Goal: Information Seeking & Learning: Learn about a topic

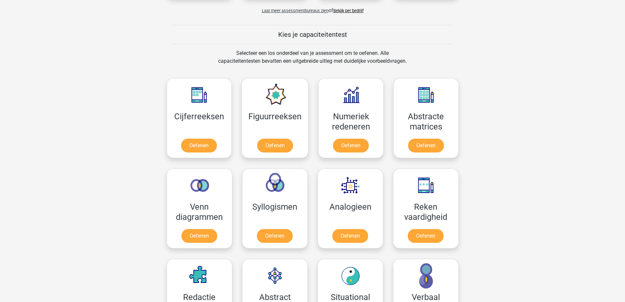
scroll to position [197, 0]
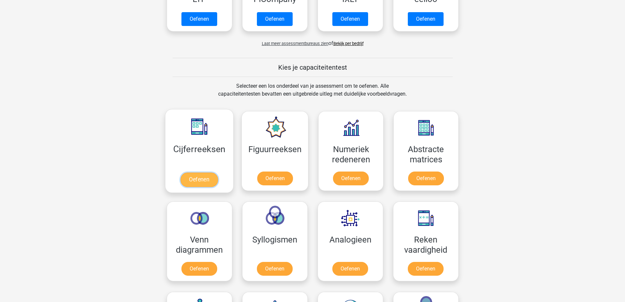
click at [201, 177] on link "Oefenen" at bounding box center [198, 179] width 37 height 14
click at [270, 179] on link "Oefenen" at bounding box center [274, 179] width 37 height 14
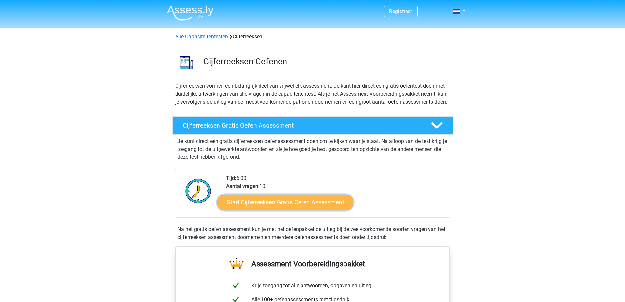
click at [289, 210] on link "Start Cijferreeksen Gratis Oefen Assessment" at bounding box center [285, 202] width 136 height 16
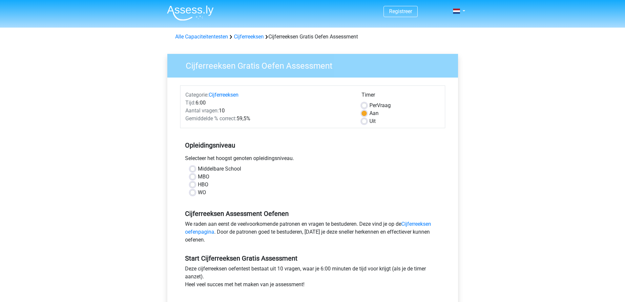
click at [198, 193] on label "WO" at bounding box center [202, 192] width 8 height 8
click at [191, 193] on input "WO" at bounding box center [192, 191] width 5 height 7
radio input "true"
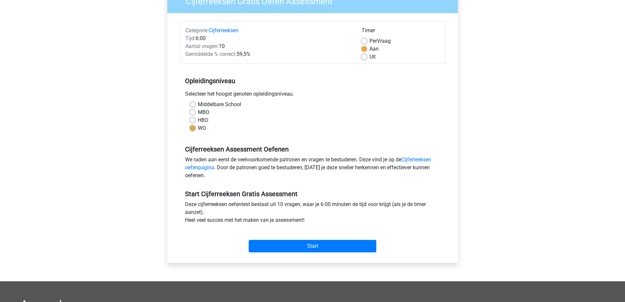
scroll to position [66, 0]
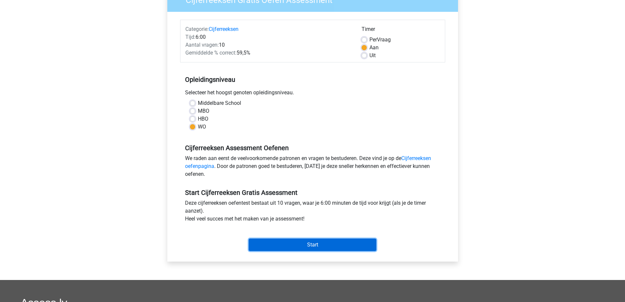
click at [316, 242] on input "Start" at bounding box center [313, 244] width 128 height 12
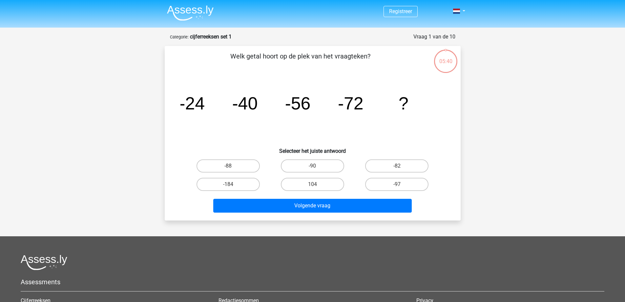
click at [232, 166] on input "-88" at bounding box center [230, 168] width 4 height 4
radio input "true"
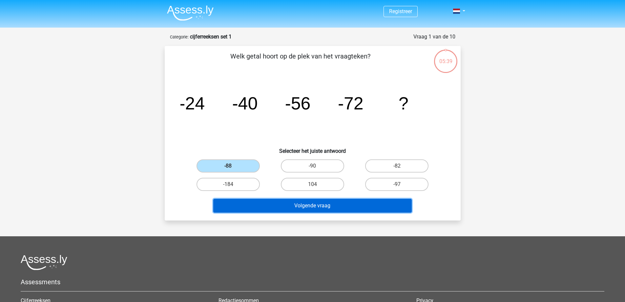
click at [291, 206] on button "Volgende vraag" at bounding box center [312, 206] width 199 height 14
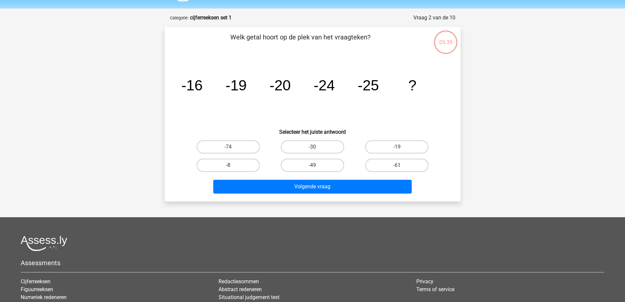
scroll to position [33, 0]
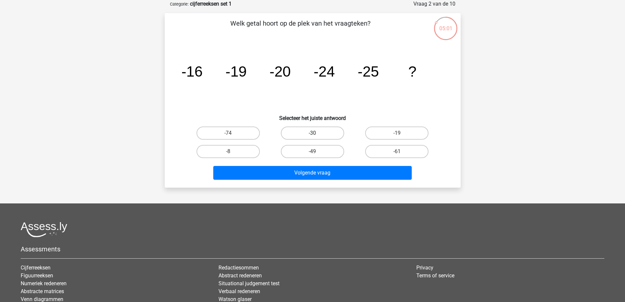
click at [317, 130] on label "-30" at bounding box center [312, 132] width 63 height 13
click at [317, 133] on input "-30" at bounding box center [314, 135] width 4 height 4
radio input "true"
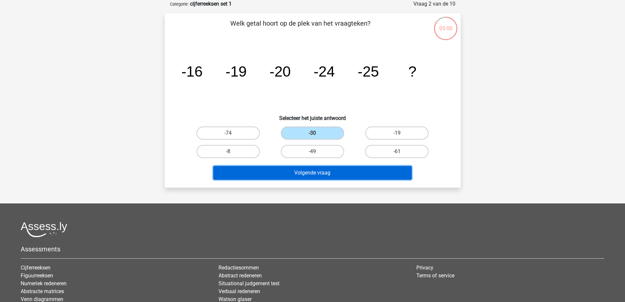
click at [329, 170] on button "Volgende vraag" at bounding box center [312, 173] width 199 height 14
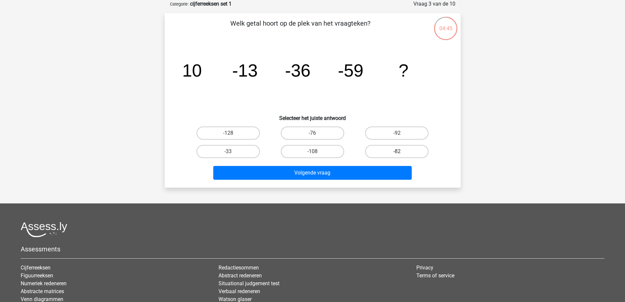
click at [390, 152] on label "-82" at bounding box center [396, 151] width 63 height 13
click at [397, 152] on input "-82" at bounding box center [399, 153] width 4 height 4
radio input "true"
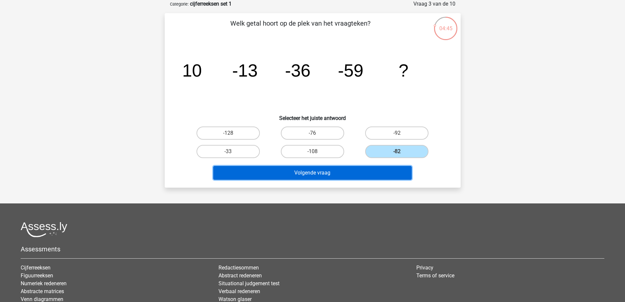
click at [359, 169] on button "Volgende vraag" at bounding box center [312, 173] width 199 height 14
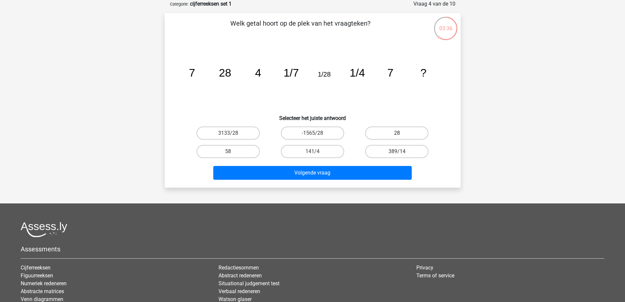
click at [397, 132] on label "28" at bounding box center [396, 132] width 63 height 13
click at [397, 133] on input "28" at bounding box center [399, 135] width 4 height 4
radio input "true"
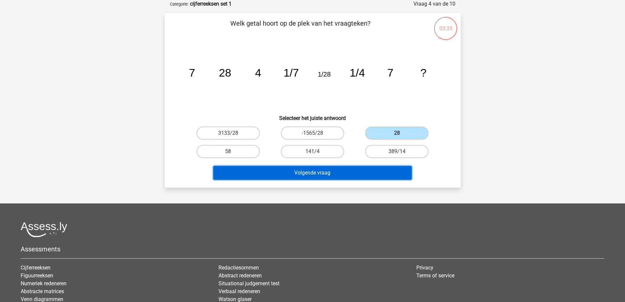
click at [349, 170] on button "Volgende vraag" at bounding box center [312, 173] width 199 height 14
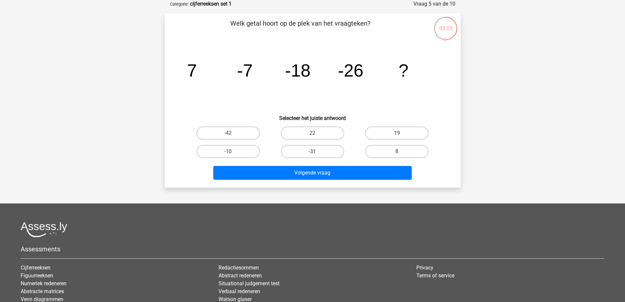
click at [315, 151] on input "-31" at bounding box center [314, 153] width 4 height 4
radio input "true"
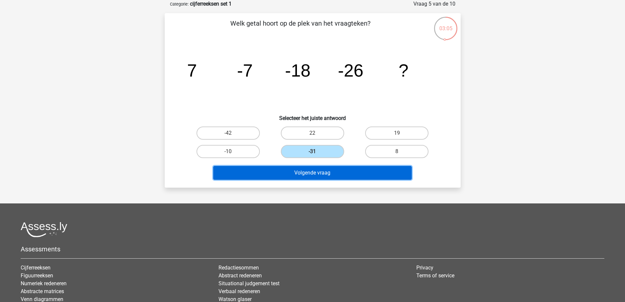
click at [322, 171] on button "Volgende vraag" at bounding box center [312, 173] width 199 height 14
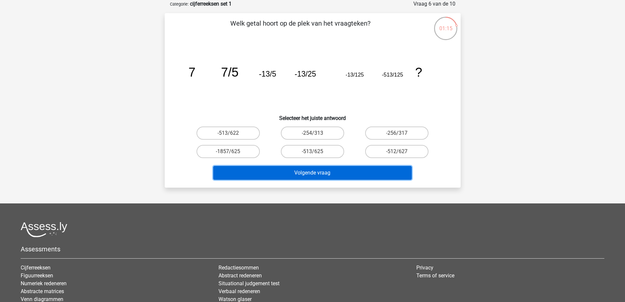
click at [324, 169] on button "Volgende vraag" at bounding box center [312, 173] width 199 height 14
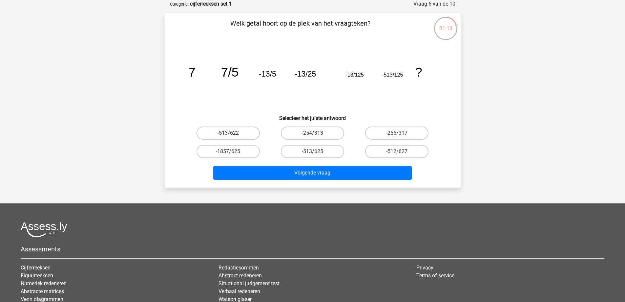
click at [238, 134] on label "-513/622" at bounding box center [228, 132] width 63 height 13
click at [232, 134] on input "-513/622" at bounding box center [230, 135] width 4 height 4
radio input "true"
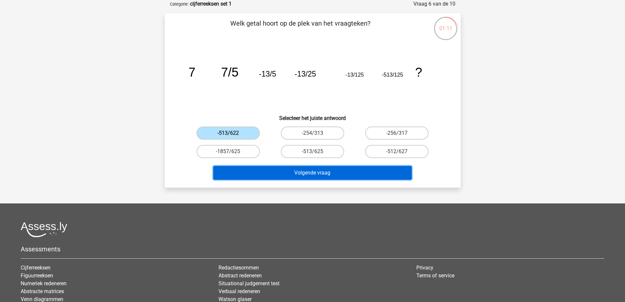
click at [284, 172] on button "Volgende vraag" at bounding box center [312, 173] width 199 height 14
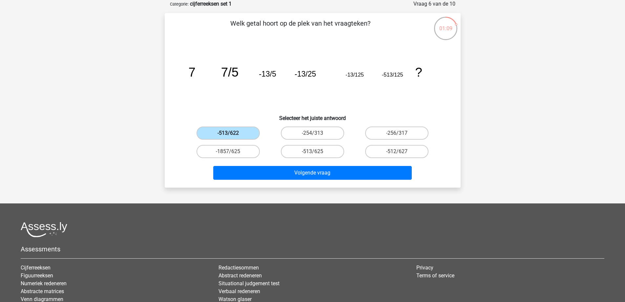
click at [229, 131] on label "-513/622" at bounding box center [228, 132] width 63 height 13
click at [229, 133] on input "-513/622" at bounding box center [230, 135] width 4 height 4
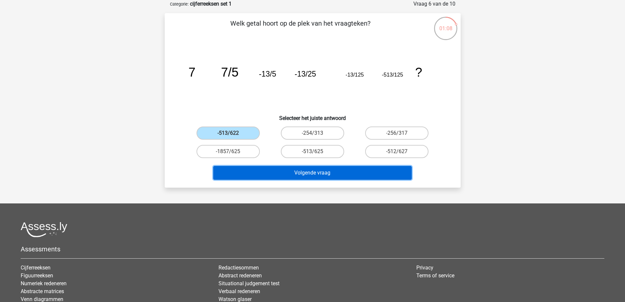
click at [305, 173] on button "Volgende vraag" at bounding box center [312, 173] width 199 height 14
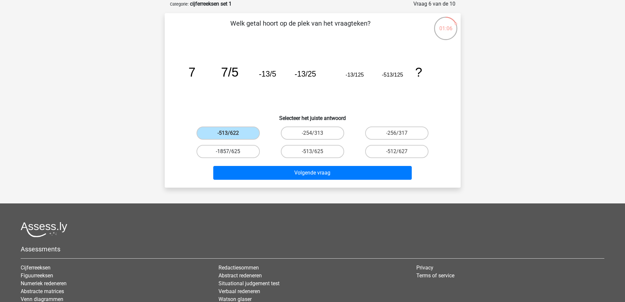
click at [238, 149] on label "-1857/625" at bounding box center [228, 151] width 63 height 13
click at [232, 151] on input "-1857/625" at bounding box center [230, 153] width 4 height 4
radio input "true"
click at [231, 132] on label "-513/622" at bounding box center [228, 132] width 63 height 13
click at [231, 133] on input "-513/622" at bounding box center [230, 135] width 4 height 4
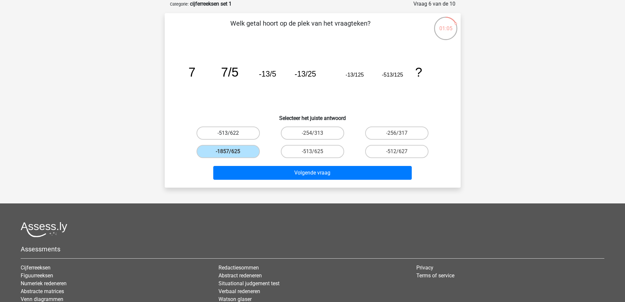
radio input "true"
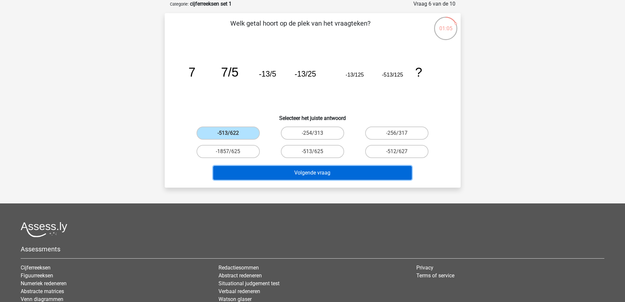
click at [285, 175] on button "Volgende vraag" at bounding box center [312, 173] width 199 height 14
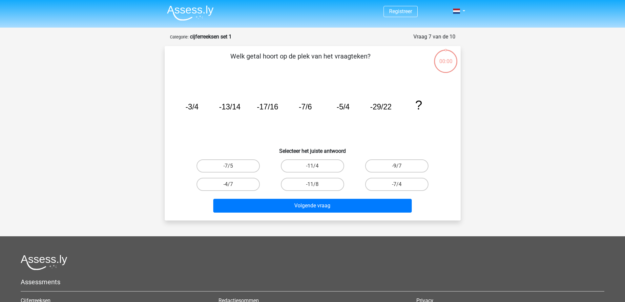
scroll to position [33, 0]
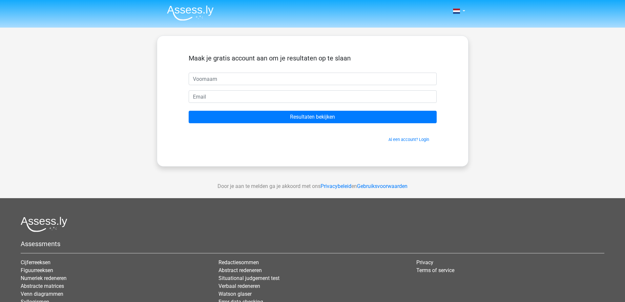
click at [319, 110] on form "Maak je gratis account aan om je resultaten op te slaan Resultaten bekijken Al …" at bounding box center [313, 98] width 248 height 88
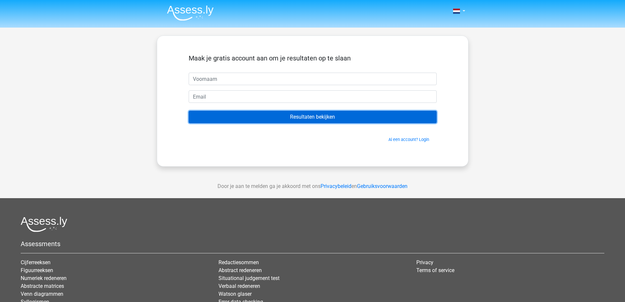
click at [319, 117] on input "Resultaten bekijken" at bounding box center [313, 117] width 248 height 12
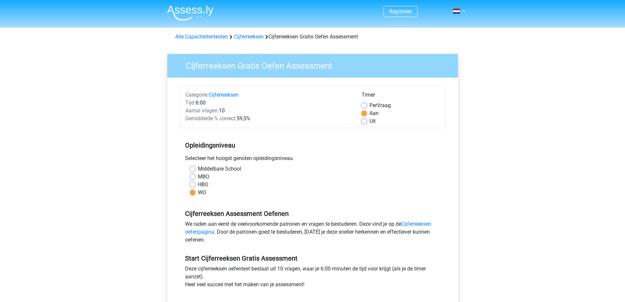
scroll to position [66, 0]
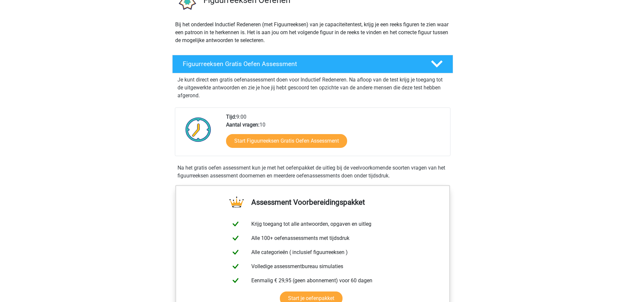
scroll to position [66, 0]
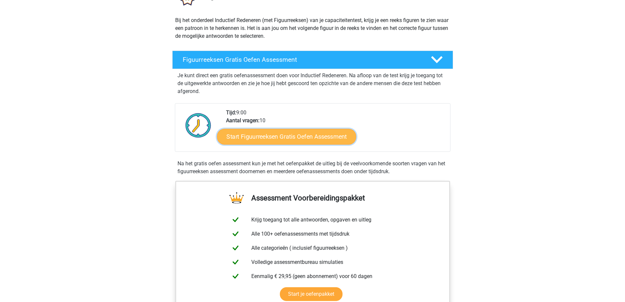
click at [285, 135] on link "Start Figuurreeksen Gratis Oefen Assessment" at bounding box center [286, 136] width 139 height 16
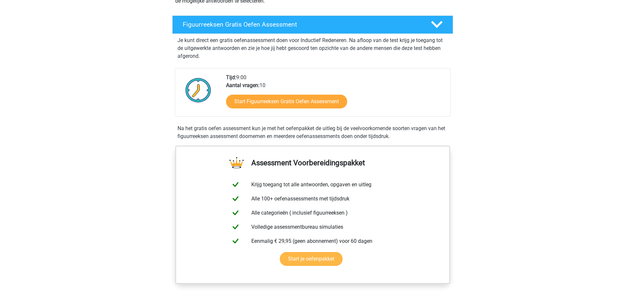
scroll to position [164, 0]
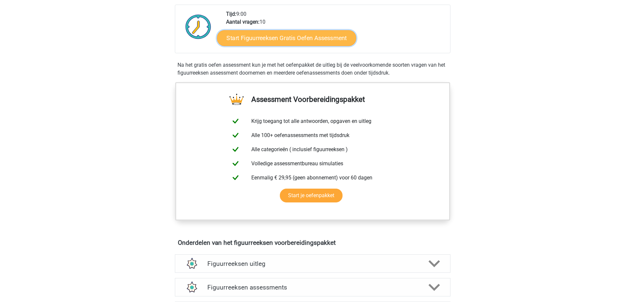
click at [282, 34] on link "Start Figuurreeksen Gratis Oefen Assessment" at bounding box center [286, 38] width 139 height 16
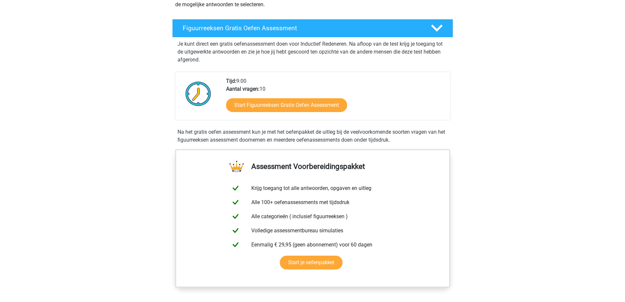
scroll to position [0, 0]
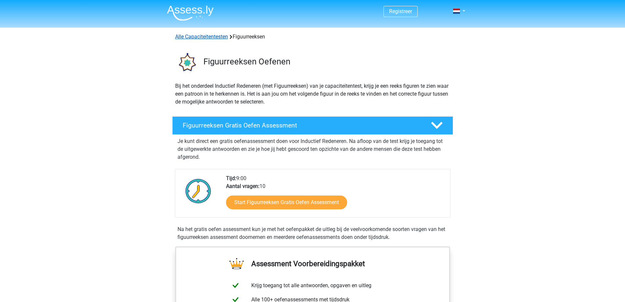
click at [205, 37] on link "Alle Capaciteitentesten" at bounding box center [201, 36] width 53 height 6
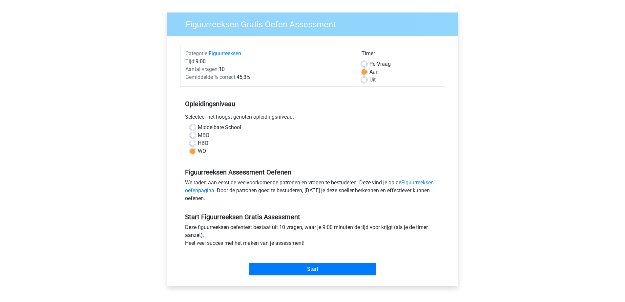
scroll to position [98, 0]
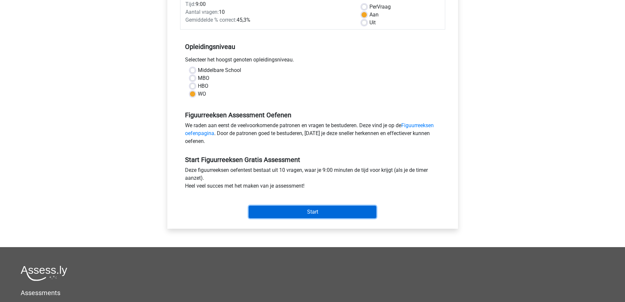
click at [321, 211] on input "Start" at bounding box center [313, 211] width 128 height 12
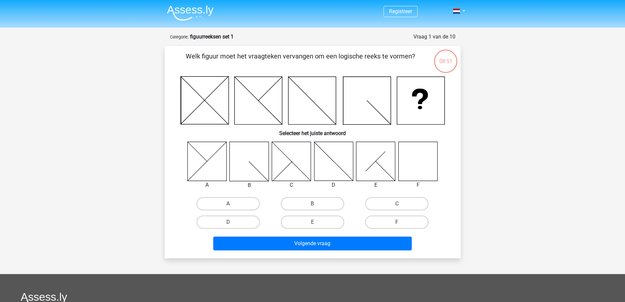
click at [425, 160] on icon at bounding box center [417, 160] width 39 height 39
click at [406, 220] on label "F" at bounding box center [396, 221] width 63 height 13
click at [401, 222] on input "F" at bounding box center [399, 224] width 4 height 4
radio input "true"
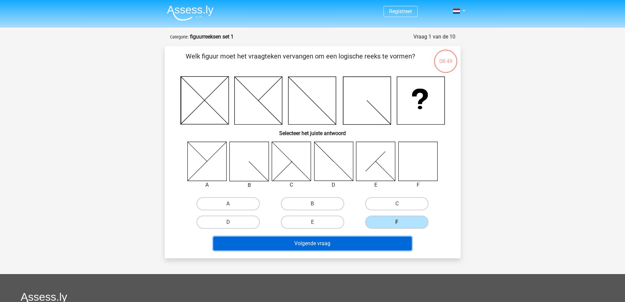
click at [367, 249] on button "Volgende vraag" at bounding box center [312, 243] width 199 height 14
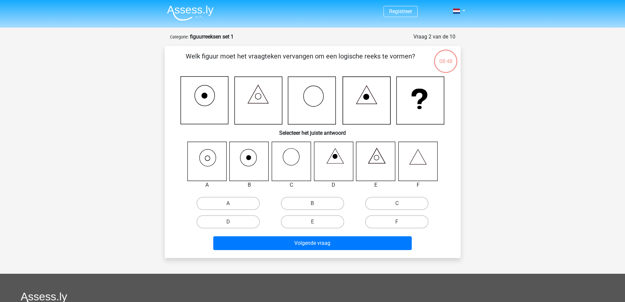
scroll to position [33, 0]
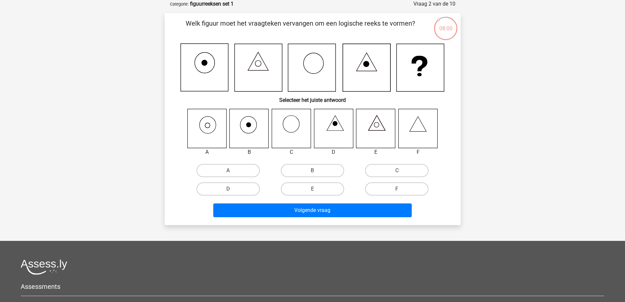
click at [207, 126] on icon at bounding box center [206, 128] width 39 height 39
click at [224, 168] on label "A" at bounding box center [228, 170] width 63 height 13
click at [228, 170] on input "A" at bounding box center [230, 172] width 4 height 4
radio input "true"
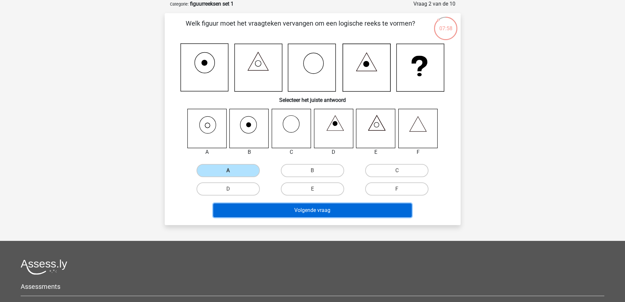
click at [279, 211] on button "Volgende vraag" at bounding box center [312, 210] width 199 height 14
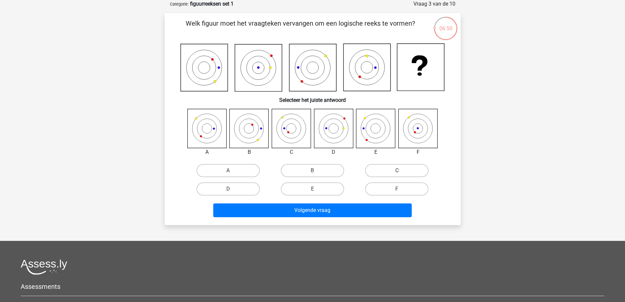
click at [407, 173] on label "C" at bounding box center [396, 170] width 63 height 13
click at [401, 173] on input "C" at bounding box center [399, 172] width 4 height 4
radio input "true"
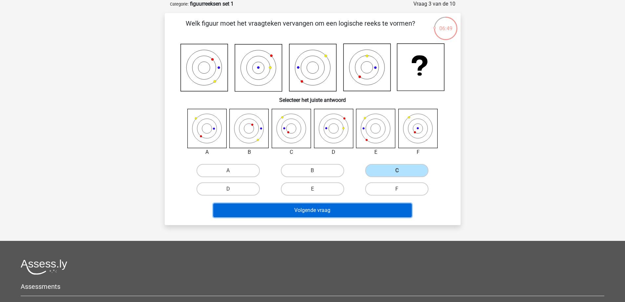
click at [360, 212] on button "Volgende vraag" at bounding box center [312, 210] width 199 height 14
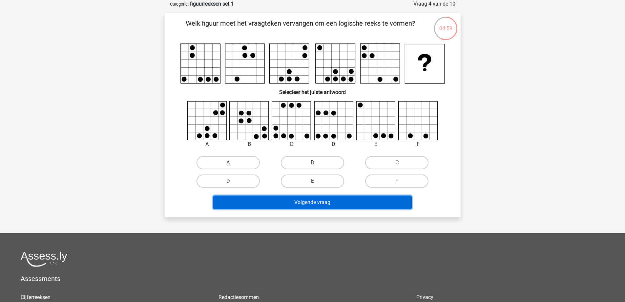
click at [314, 202] on button "Volgende vraag" at bounding box center [312, 202] width 199 height 14
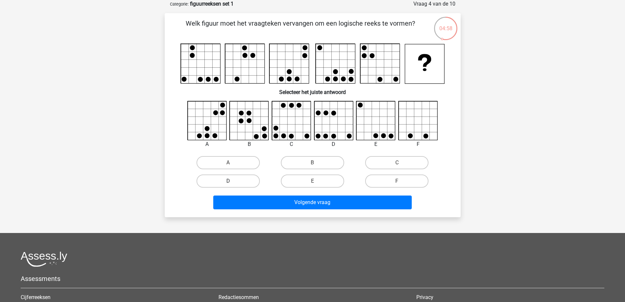
click at [227, 177] on label "D" at bounding box center [228, 180] width 63 height 13
click at [228, 181] on input "D" at bounding box center [230, 183] width 4 height 4
radio input "true"
click at [226, 163] on label "A" at bounding box center [228, 162] width 63 height 13
click at [228, 163] on input "A" at bounding box center [230, 164] width 4 height 4
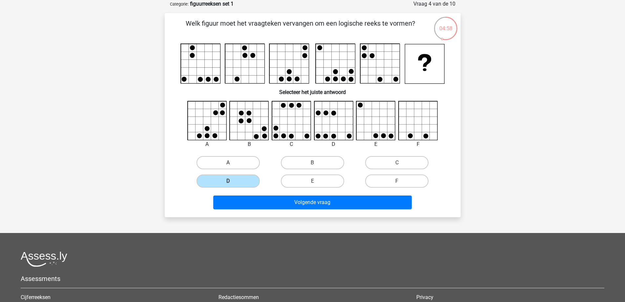
radio input "true"
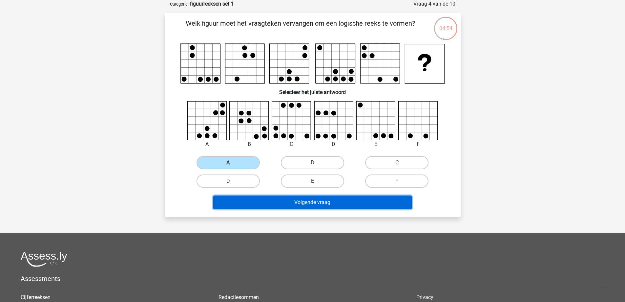
click at [283, 201] on button "Volgende vraag" at bounding box center [312, 202] width 199 height 14
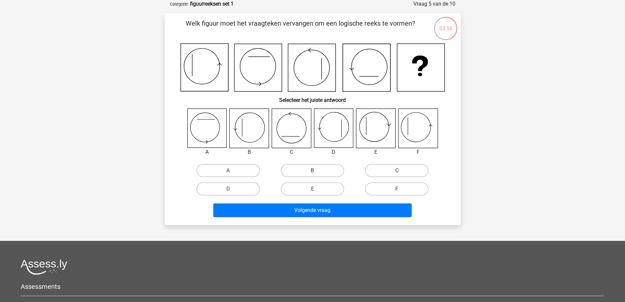
click at [317, 167] on label "B" at bounding box center [312, 170] width 63 height 13
click at [317, 170] on input "B" at bounding box center [314, 172] width 4 height 4
radio input "true"
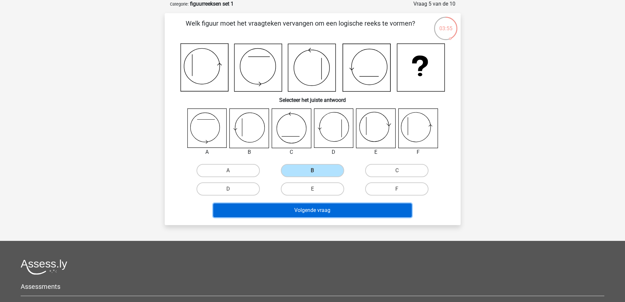
click at [326, 206] on button "Volgende vraag" at bounding box center [312, 210] width 199 height 14
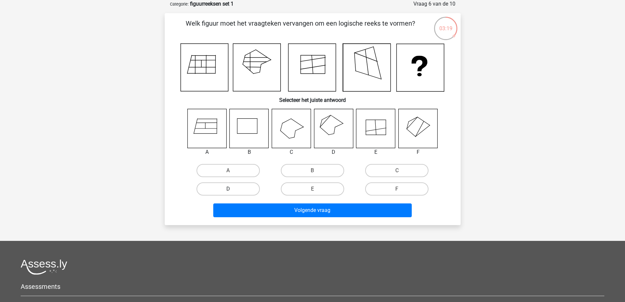
click at [237, 188] on label "D" at bounding box center [228, 188] width 63 height 13
click at [232, 189] on input "D" at bounding box center [230, 191] width 4 height 4
radio input "true"
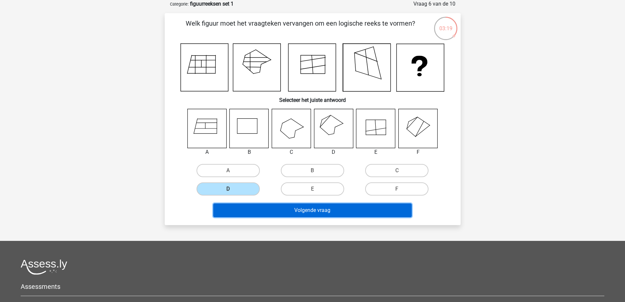
click at [311, 208] on button "Volgende vraag" at bounding box center [312, 210] width 199 height 14
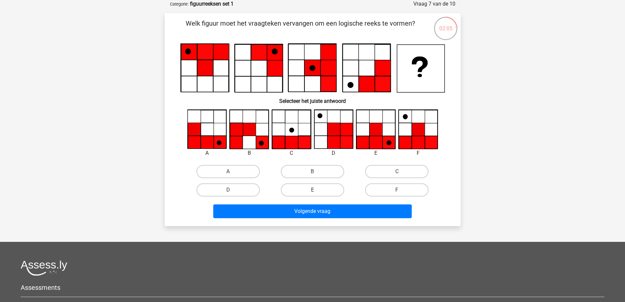
click at [317, 189] on label "E" at bounding box center [312, 189] width 63 height 13
click at [317, 190] on input "E" at bounding box center [314, 192] width 4 height 4
radio input "true"
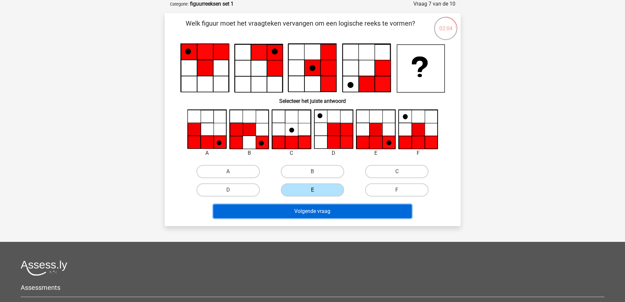
click at [330, 209] on button "Volgende vraag" at bounding box center [312, 211] width 199 height 14
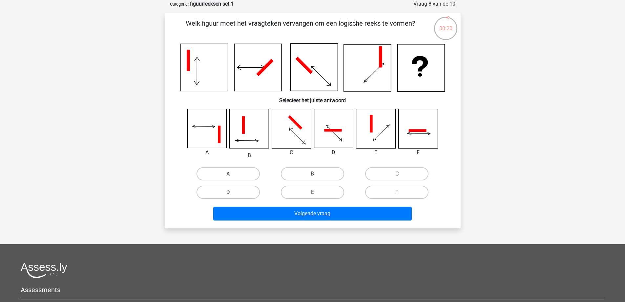
click at [335, 131] on icon at bounding box center [333, 130] width 18 height 3
click at [240, 192] on label "D" at bounding box center [228, 191] width 63 height 13
click at [232, 192] on input "D" at bounding box center [230, 194] width 4 height 4
radio input "true"
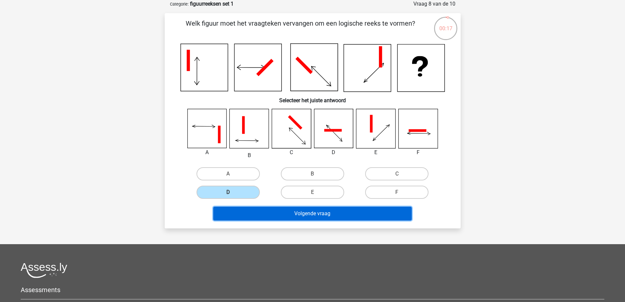
click at [293, 211] on button "Volgende vraag" at bounding box center [312, 213] width 199 height 14
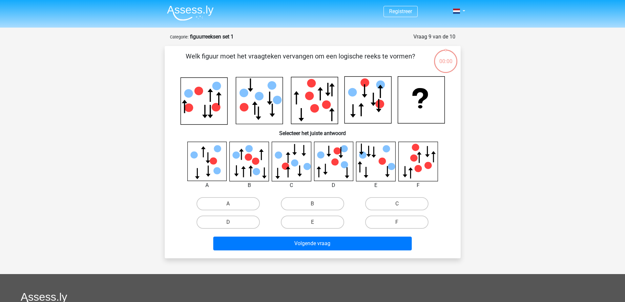
scroll to position [33, 0]
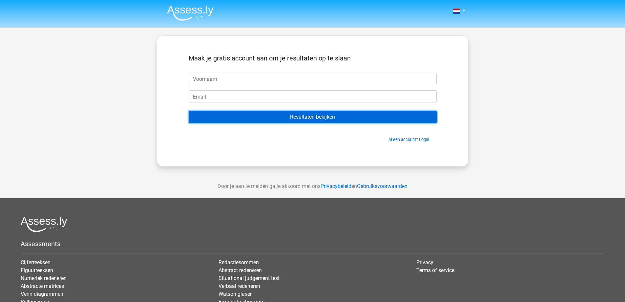
click at [289, 116] on input "Resultaten bekijken" at bounding box center [313, 117] width 248 height 12
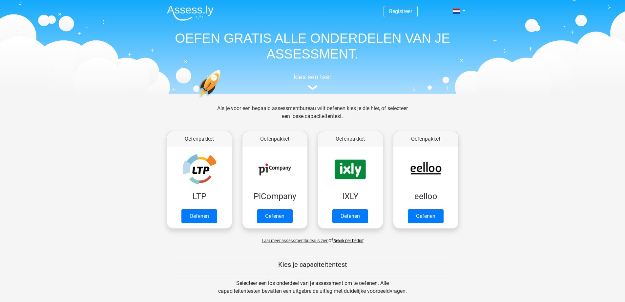
scroll to position [279, 0]
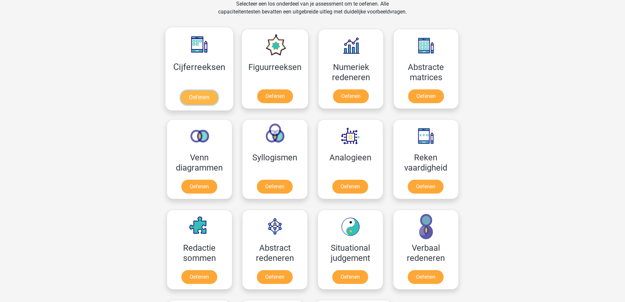
click at [203, 100] on link "Oefenen" at bounding box center [198, 97] width 37 height 14
click at [350, 93] on link "Oefenen" at bounding box center [350, 97] width 37 height 14
click at [431, 98] on link "Oefenen" at bounding box center [425, 97] width 37 height 14
click at [201, 184] on link "Oefenen" at bounding box center [198, 187] width 37 height 14
click at [286, 180] on link "Oefenen" at bounding box center [274, 187] width 37 height 14
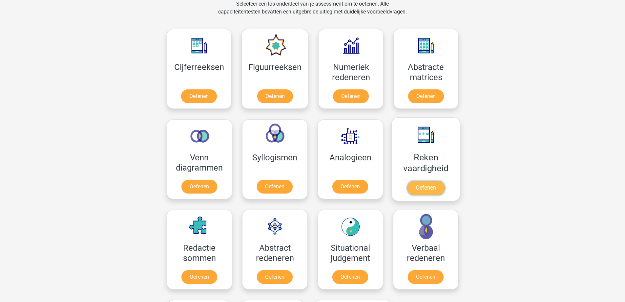
click at [435, 187] on link "Oefenen" at bounding box center [425, 187] width 37 height 14
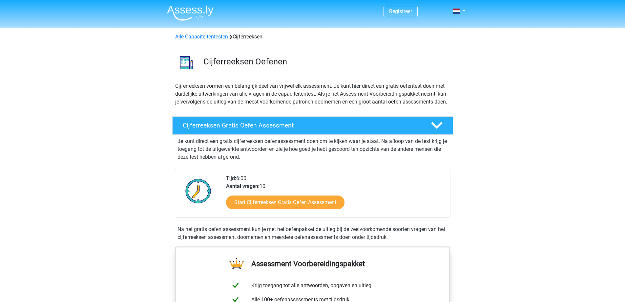
scroll to position [33, 0]
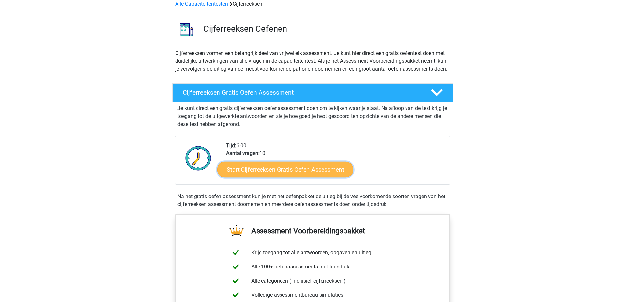
click at [281, 175] on link "Start Cijferreeksen Gratis Oefen Assessment" at bounding box center [285, 169] width 136 height 16
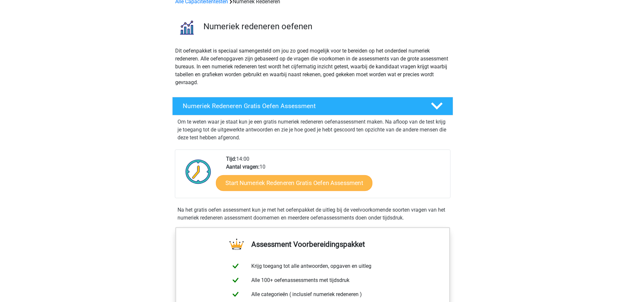
scroll to position [98, 0]
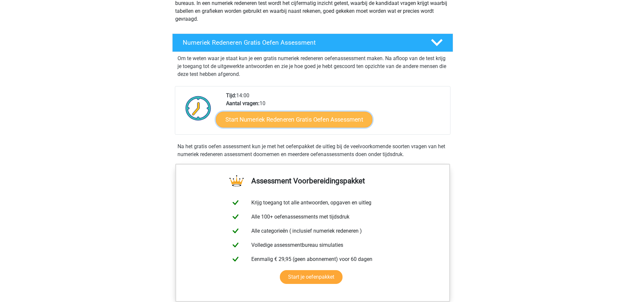
click at [263, 119] on link "Start Numeriek Redeneren Gratis Oefen Assessment" at bounding box center [294, 119] width 157 height 16
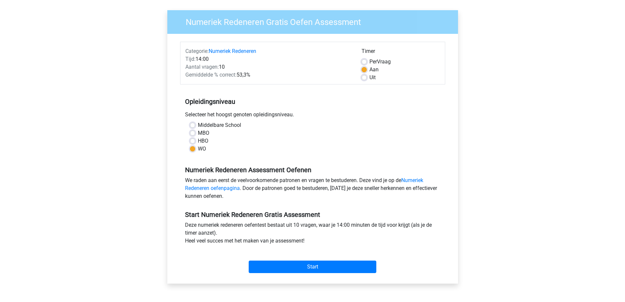
scroll to position [131, 0]
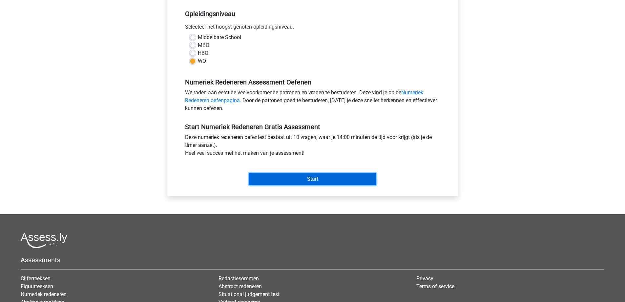
click at [316, 178] on input "Start" at bounding box center [313, 179] width 128 height 12
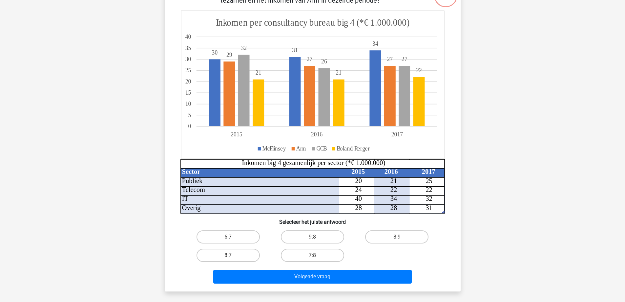
scroll to position [98, 0]
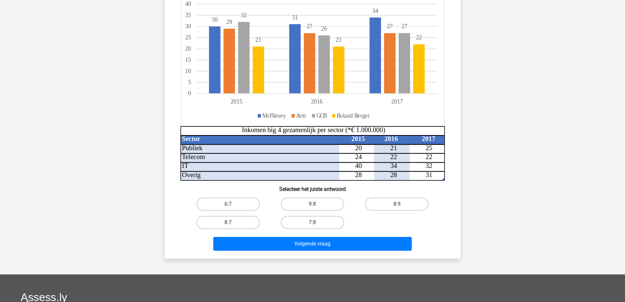
click at [229, 224] on input "8:7" at bounding box center [230, 224] width 4 height 4
radio input "true"
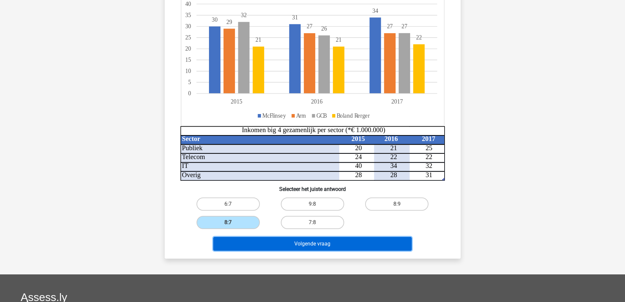
click at [315, 246] on button "Volgende vraag" at bounding box center [312, 244] width 199 height 14
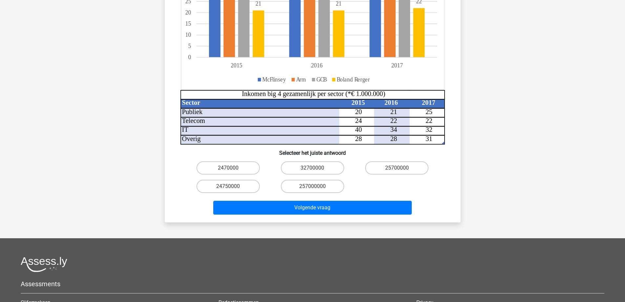
scroll to position [131, 0]
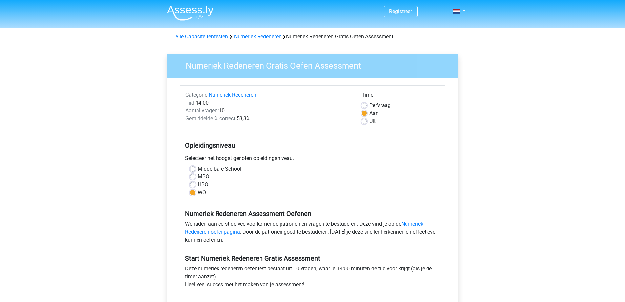
scroll to position [131, 0]
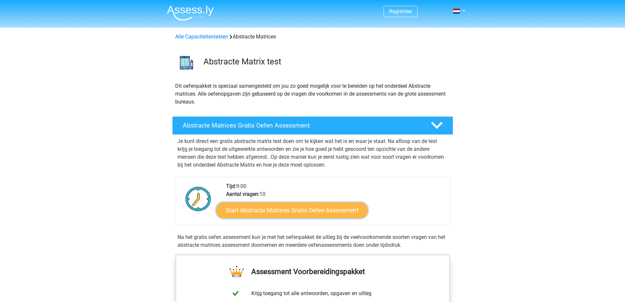
click at [263, 211] on link "Start Abstracte Matrices Gratis Oefen Assessment" at bounding box center [292, 210] width 152 height 16
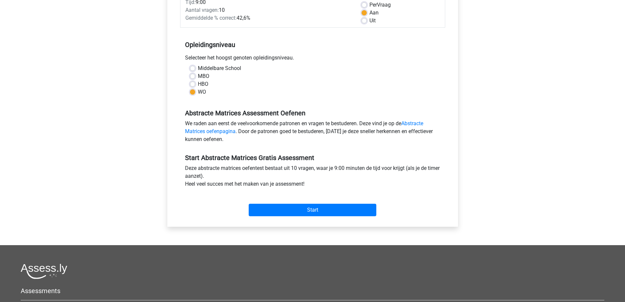
scroll to position [164, 0]
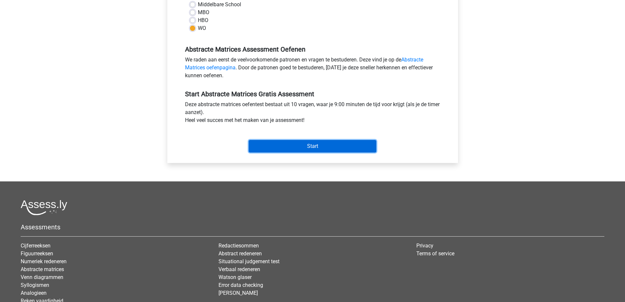
click at [314, 147] on input "Start" at bounding box center [313, 146] width 128 height 12
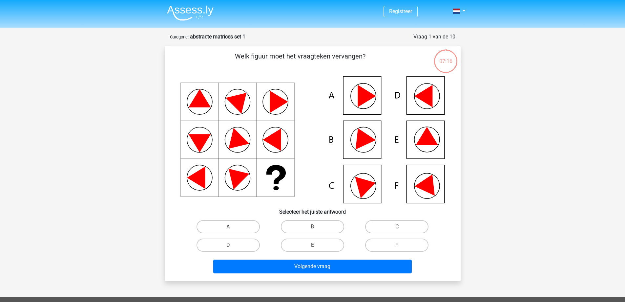
click at [431, 138] on icon at bounding box center [427, 136] width 22 height 18
click at [432, 142] on icon at bounding box center [427, 136] width 22 height 18
click at [314, 246] on input "E" at bounding box center [314, 247] width 4 height 4
radio input "true"
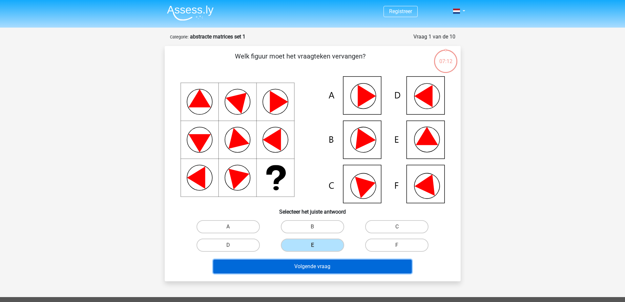
click at [324, 267] on button "Volgende vraag" at bounding box center [312, 266] width 199 height 14
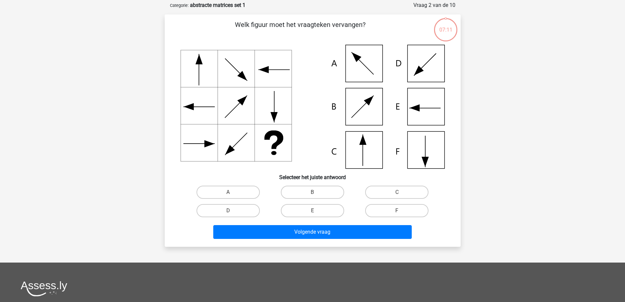
scroll to position [33, 0]
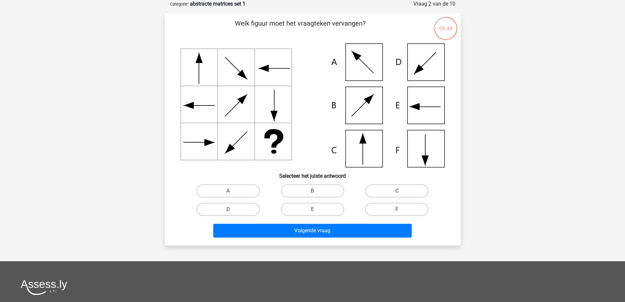
click at [363, 148] on icon at bounding box center [312, 105] width 265 height 124
click at [414, 190] on label "C" at bounding box center [396, 190] width 63 height 13
click at [401, 191] on input "C" at bounding box center [399, 193] width 4 height 4
radio input "true"
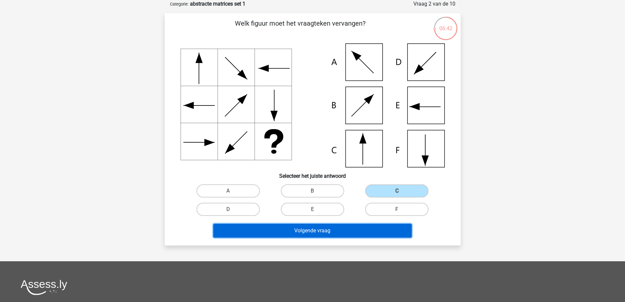
click at [348, 231] on button "Volgende vraag" at bounding box center [312, 230] width 199 height 14
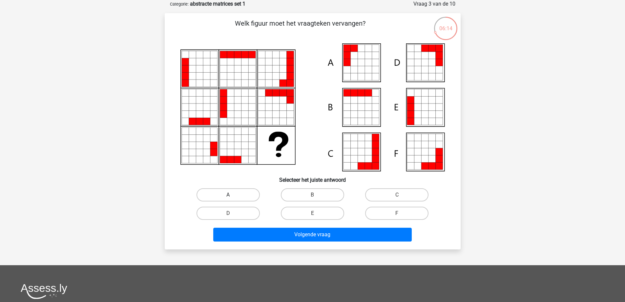
click at [226, 194] on label "A" at bounding box center [228, 194] width 63 height 13
click at [228, 195] on input "A" at bounding box center [230, 197] width 4 height 4
radio input "true"
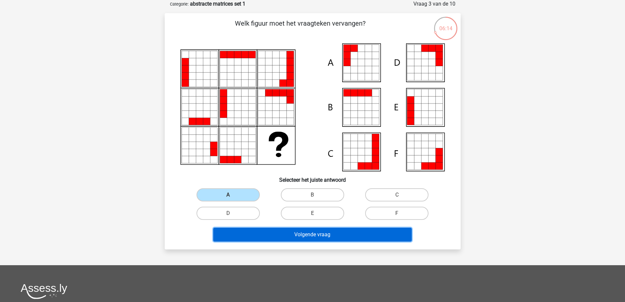
click at [293, 232] on button "Volgende vraag" at bounding box center [312, 234] width 199 height 14
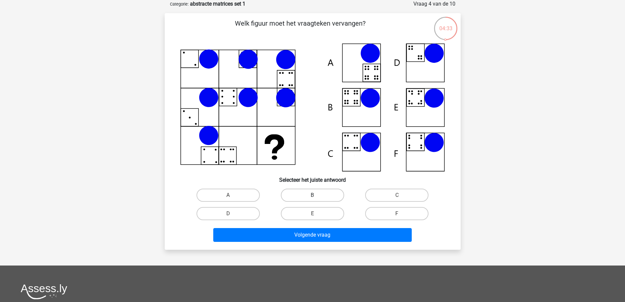
click at [310, 194] on label "B" at bounding box center [312, 194] width 63 height 13
click at [312, 195] on input "B" at bounding box center [314, 197] width 4 height 4
radio input "true"
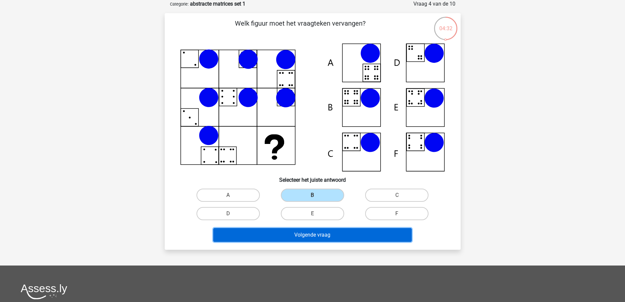
click at [327, 236] on button "Volgende vraag" at bounding box center [312, 235] width 199 height 14
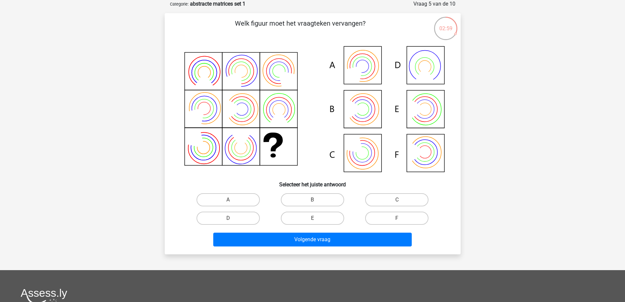
click at [316, 201] on input "B" at bounding box center [314, 202] width 4 height 4
radio input "true"
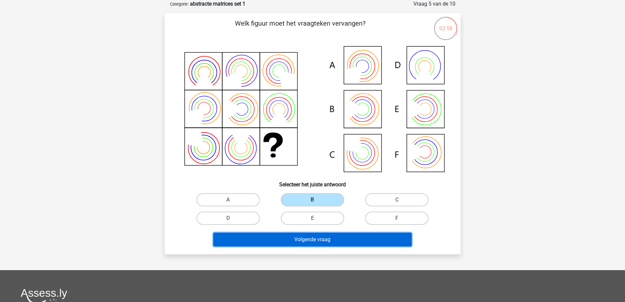
click at [331, 239] on button "Volgende vraag" at bounding box center [312, 239] width 199 height 14
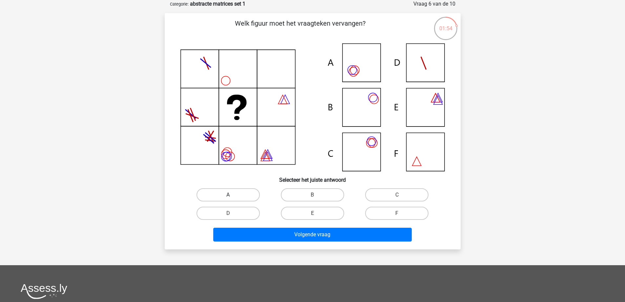
click at [248, 195] on label "A" at bounding box center [228, 194] width 63 height 13
click at [232, 195] on input "A" at bounding box center [230, 197] width 4 height 4
radio input "true"
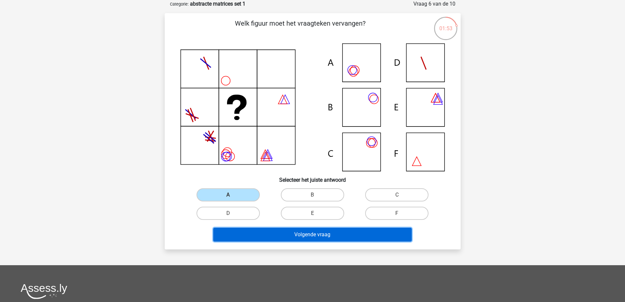
click at [304, 233] on button "Volgende vraag" at bounding box center [312, 234] width 199 height 14
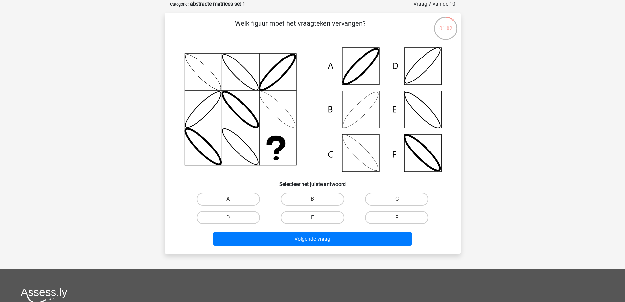
click at [315, 216] on label "E" at bounding box center [312, 217] width 63 height 13
click at [315, 217] on input "E" at bounding box center [314, 219] width 4 height 4
radio input "true"
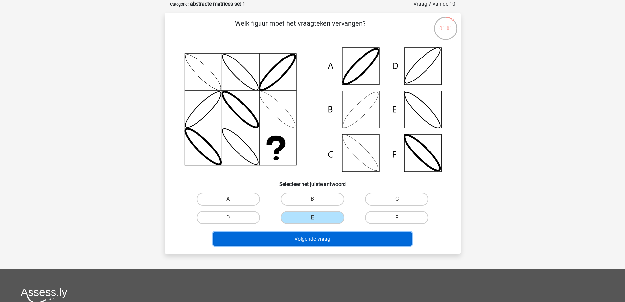
click at [329, 238] on button "Volgende vraag" at bounding box center [312, 239] width 199 height 14
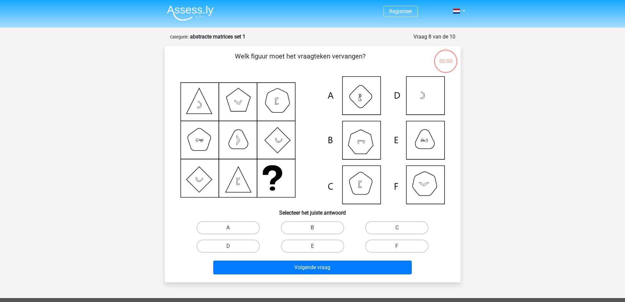
scroll to position [33, 0]
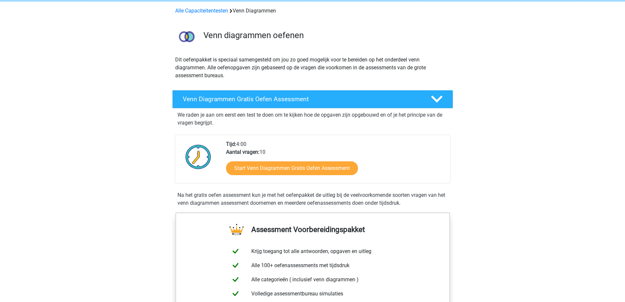
scroll to position [66, 0]
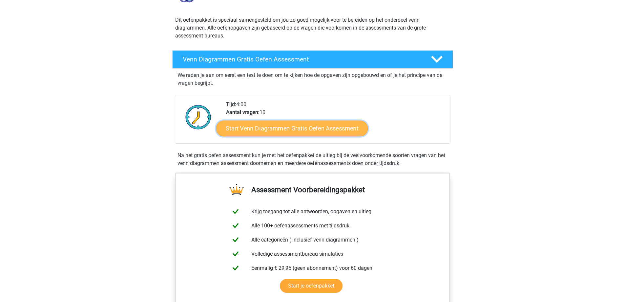
click at [261, 129] on link "Start Venn Diagrammen Gratis Oefen Assessment" at bounding box center [292, 128] width 152 height 16
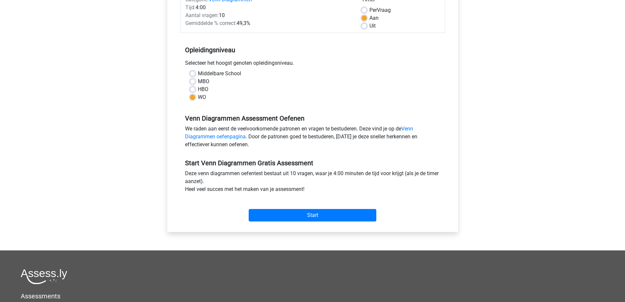
scroll to position [98, 0]
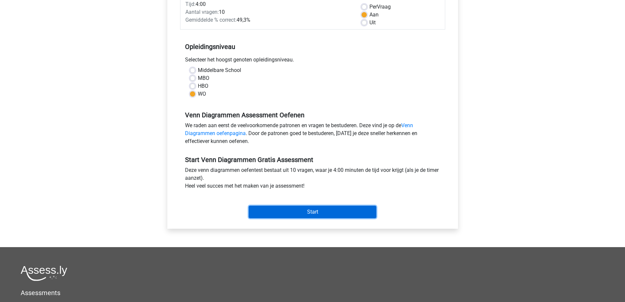
click at [287, 211] on input "Start" at bounding box center [313, 211] width 128 height 12
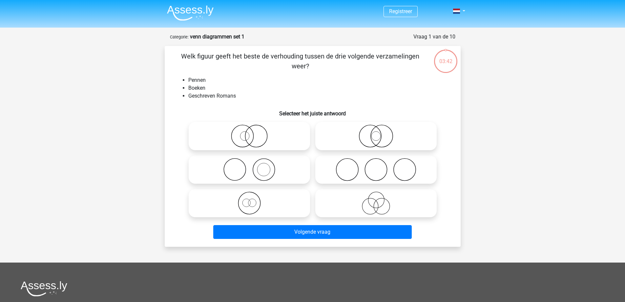
click at [366, 167] on icon at bounding box center [376, 169] width 116 height 23
click at [376, 166] on input "radio" at bounding box center [378, 164] width 4 height 4
radio input "true"
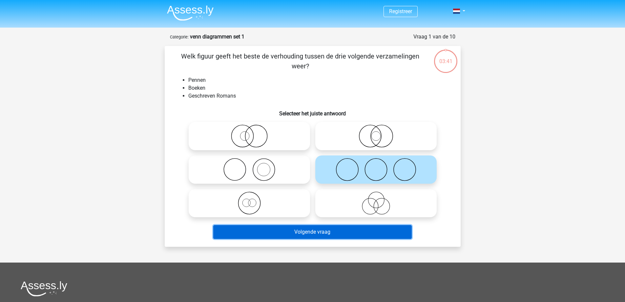
click at [321, 232] on button "Volgende vraag" at bounding box center [312, 232] width 199 height 14
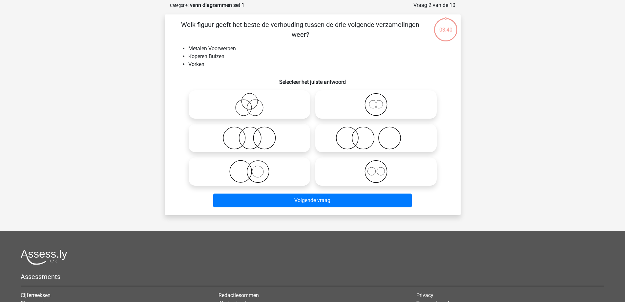
scroll to position [33, 0]
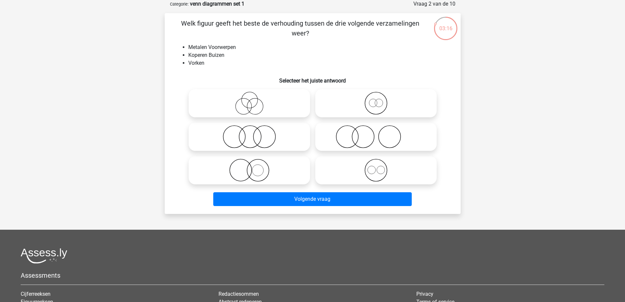
drag, startPoint x: 259, startPoint y: 121, endPoint x: 261, endPoint y: 125, distance: 5.1
click at [259, 119] on div at bounding box center [312, 136] width 253 height 100
click at [262, 132] on icon at bounding box center [249, 136] width 116 height 23
click at [254, 132] on input "radio" at bounding box center [251, 131] width 4 height 4
radio input "true"
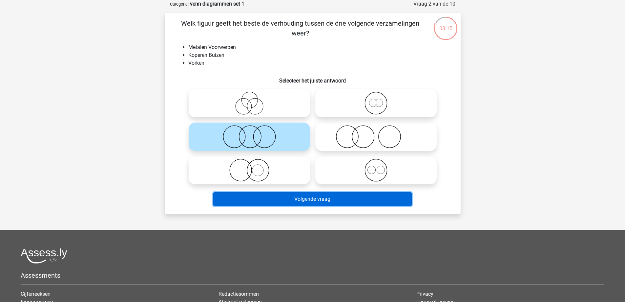
click at [311, 198] on button "Volgende vraag" at bounding box center [312, 199] width 199 height 14
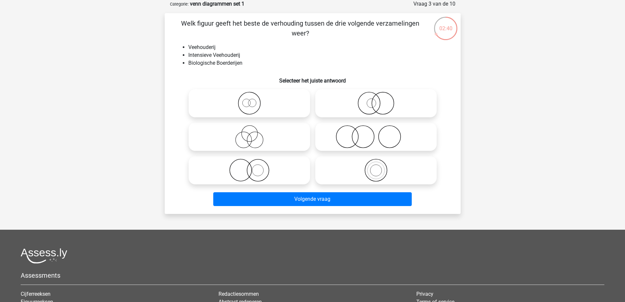
click at [248, 103] on icon at bounding box center [249, 103] width 116 height 23
click at [249, 100] on input "radio" at bounding box center [251, 98] width 4 height 4
radio input "true"
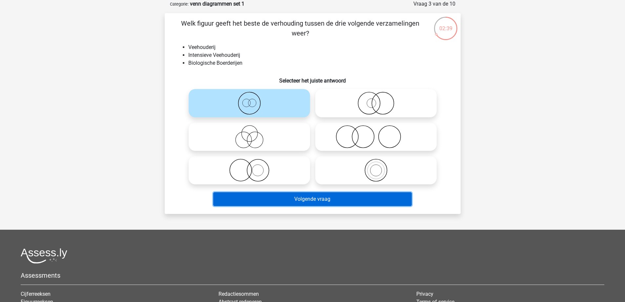
click at [285, 196] on button "Volgende vraag" at bounding box center [312, 199] width 199 height 14
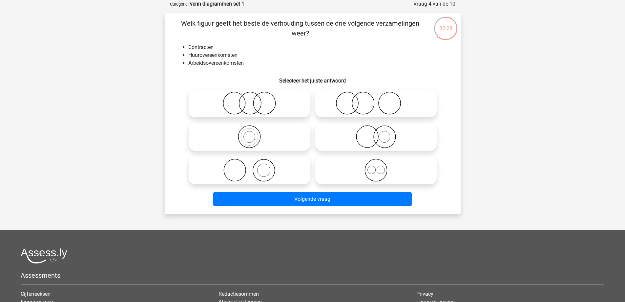
click at [274, 102] on icon at bounding box center [249, 103] width 116 height 23
click at [254, 100] on input "radio" at bounding box center [251, 98] width 4 height 4
radio input "true"
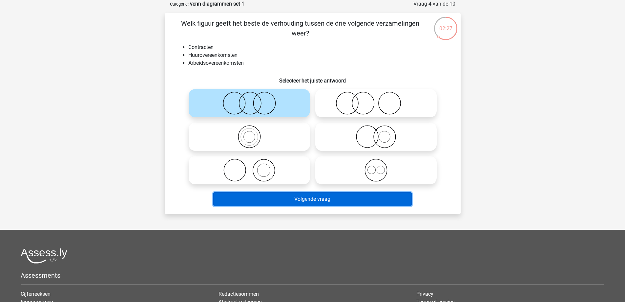
click at [349, 197] on button "Volgende vraag" at bounding box center [312, 199] width 199 height 14
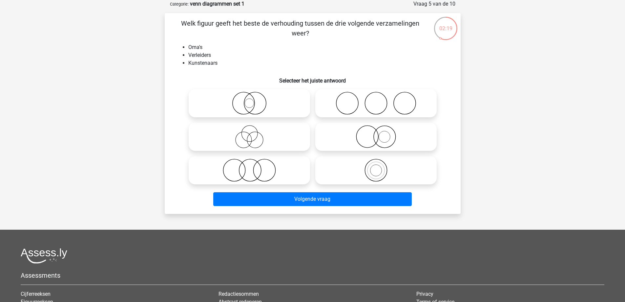
click at [251, 138] on icon at bounding box center [249, 136] width 116 height 23
click at [251, 133] on input "radio" at bounding box center [251, 131] width 4 height 4
radio input "true"
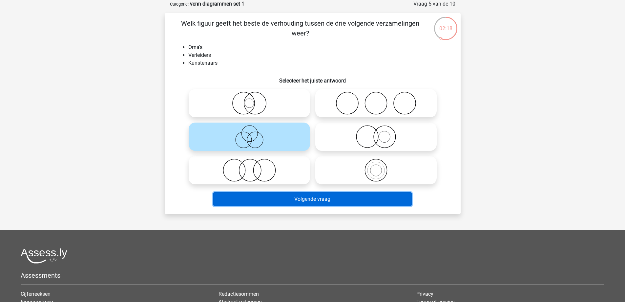
click at [342, 198] on button "Volgende vraag" at bounding box center [312, 199] width 199 height 14
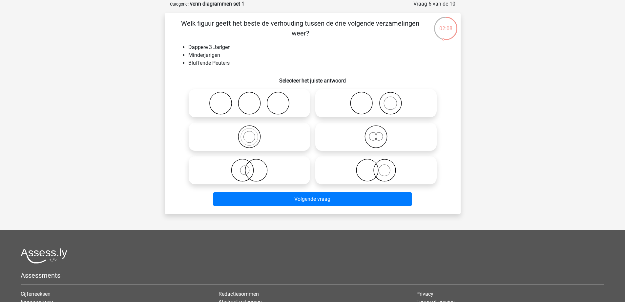
click at [382, 135] on icon at bounding box center [376, 136] width 116 height 23
click at [380, 133] on input "radio" at bounding box center [378, 131] width 4 height 4
radio input "true"
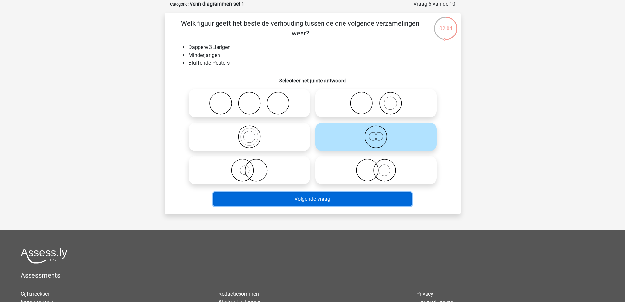
click at [377, 199] on button "Volgende vraag" at bounding box center [312, 199] width 199 height 14
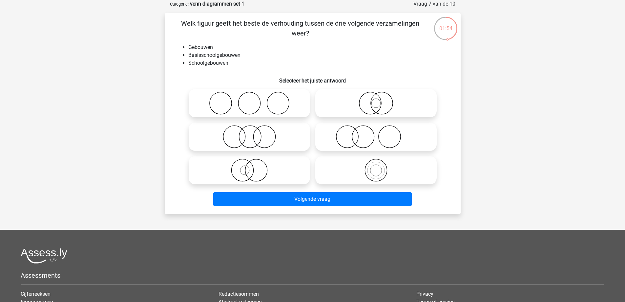
click at [379, 173] on icon at bounding box center [376, 170] width 116 height 23
click at [379, 167] on input "radio" at bounding box center [378, 164] width 4 height 4
radio input "true"
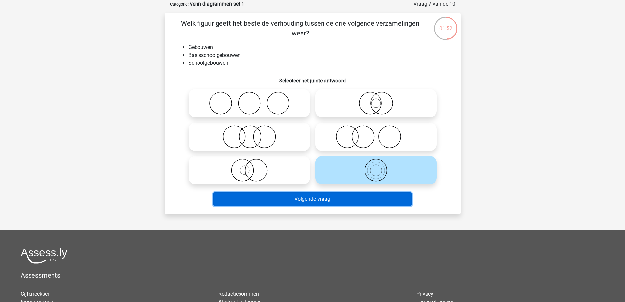
click at [372, 199] on button "Volgende vraag" at bounding box center [312, 199] width 199 height 14
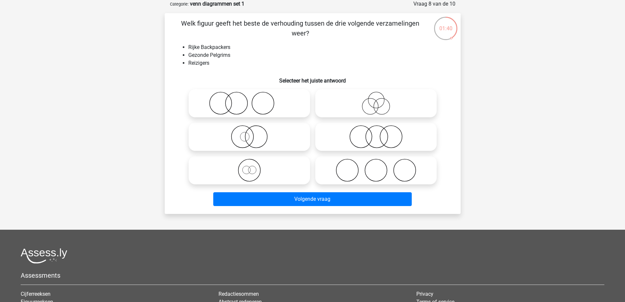
click at [252, 161] on icon at bounding box center [249, 170] width 116 height 23
click at [252, 162] on input "radio" at bounding box center [251, 164] width 4 height 4
radio input "true"
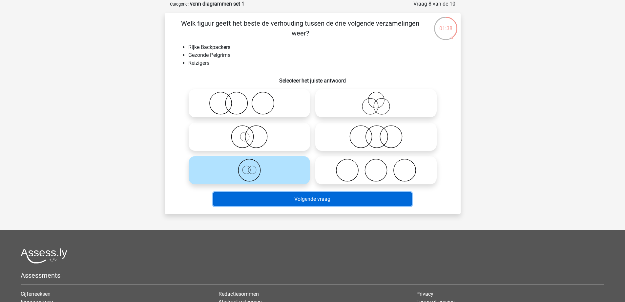
click at [333, 199] on button "Volgende vraag" at bounding box center [312, 199] width 199 height 14
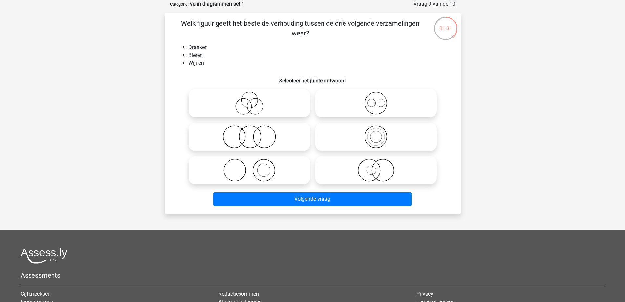
click at [374, 102] on icon at bounding box center [376, 103] width 116 height 23
click at [376, 100] on input "radio" at bounding box center [378, 98] width 4 height 4
radio input "true"
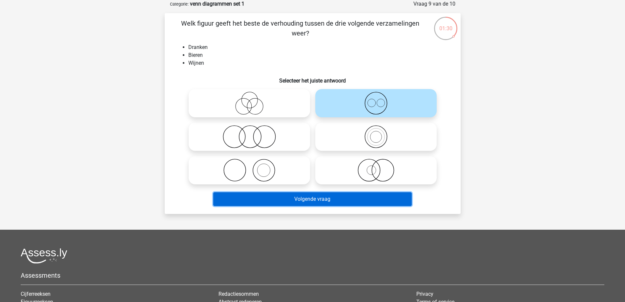
click at [356, 200] on button "Volgende vraag" at bounding box center [312, 199] width 199 height 14
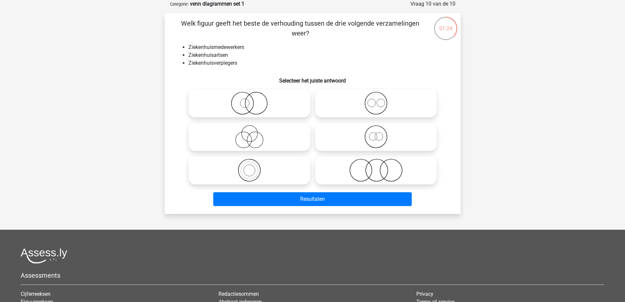
click at [371, 104] on icon at bounding box center [376, 103] width 116 height 23
click at [376, 100] on input "radio" at bounding box center [378, 98] width 4 height 4
radio input "true"
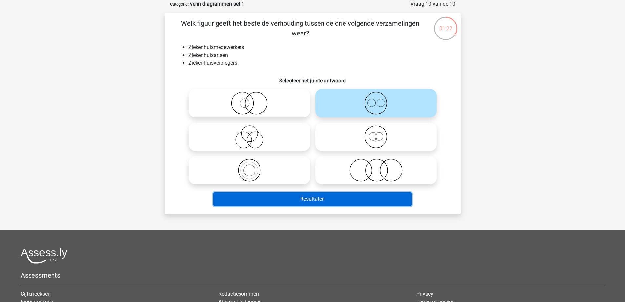
click at [313, 198] on button "Resultaten" at bounding box center [312, 199] width 199 height 14
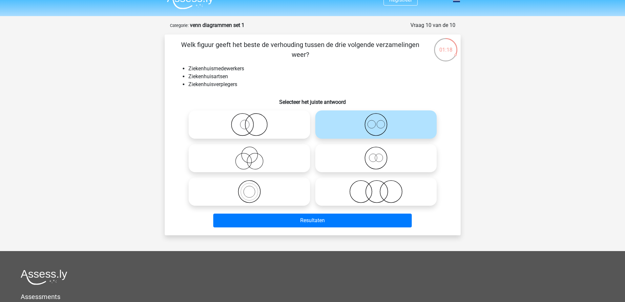
scroll to position [0, 0]
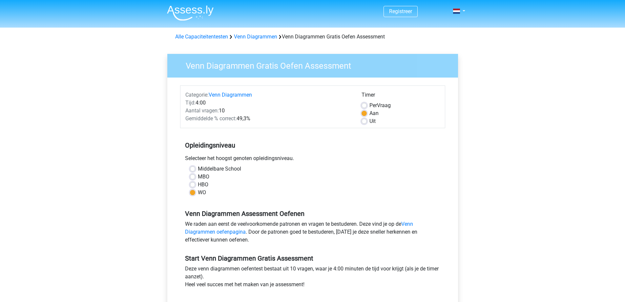
scroll to position [98, 0]
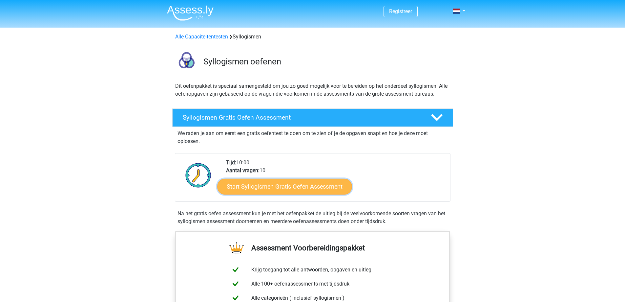
click at [279, 184] on link "Start Syllogismen Gratis Oefen Assessment" at bounding box center [284, 186] width 135 height 16
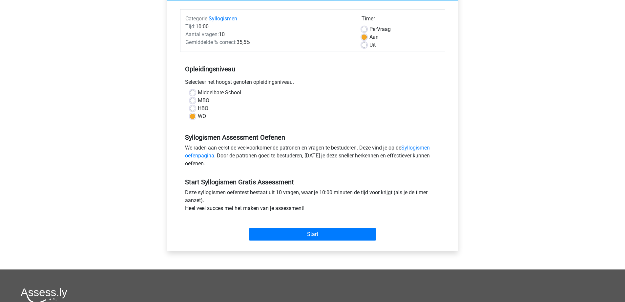
scroll to position [164, 0]
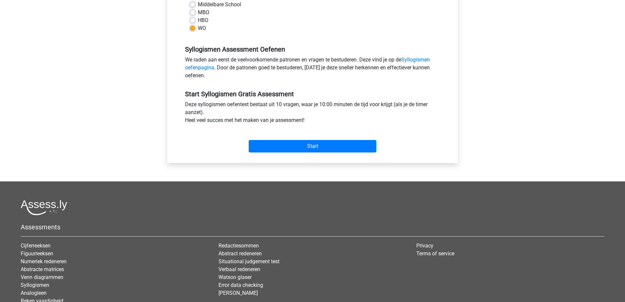
click at [300, 139] on div "Start" at bounding box center [312, 140] width 265 height 23
click at [302, 141] on input "Start" at bounding box center [313, 146] width 128 height 12
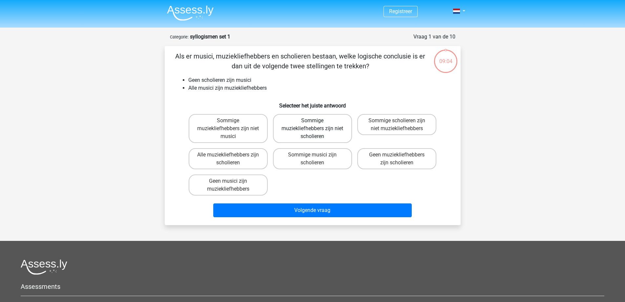
click at [320, 126] on label "Sommige muziekliefhebbers zijn niet scholieren" at bounding box center [312, 128] width 79 height 29
click at [317, 125] on input "Sommige muziekliefhebbers zijn niet scholieren" at bounding box center [314, 122] width 4 height 4
radio input "true"
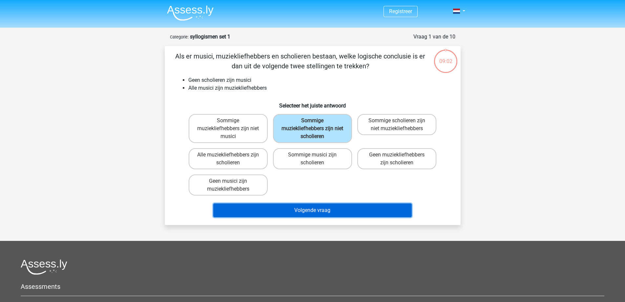
click at [334, 210] on button "Volgende vraag" at bounding box center [312, 210] width 199 height 14
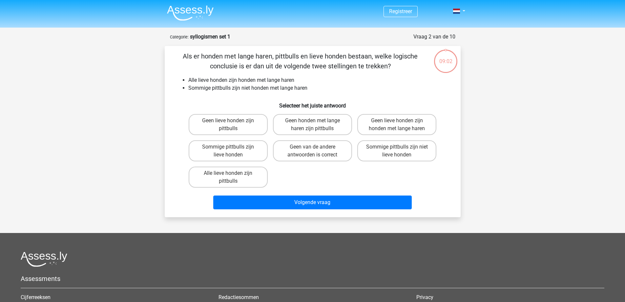
scroll to position [33, 0]
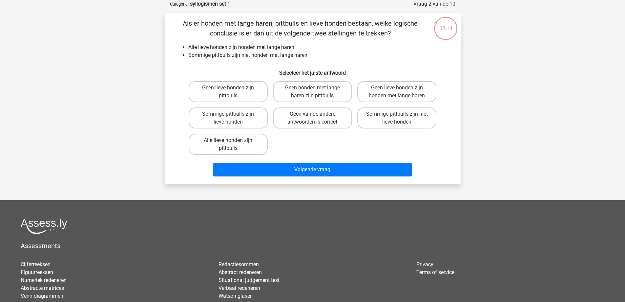
click at [321, 119] on label "Geen van de andere antwoorden is correct" at bounding box center [312, 117] width 79 height 21
click at [317, 118] on input "Geen van de andere antwoorden is correct" at bounding box center [314, 116] width 4 height 4
radio input "true"
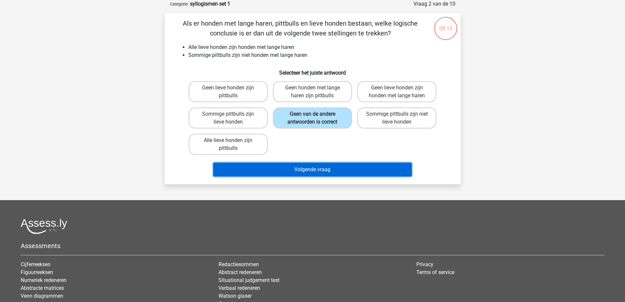
click at [330, 170] on button "Volgende vraag" at bounding box center [312, 169] width 199 height 14
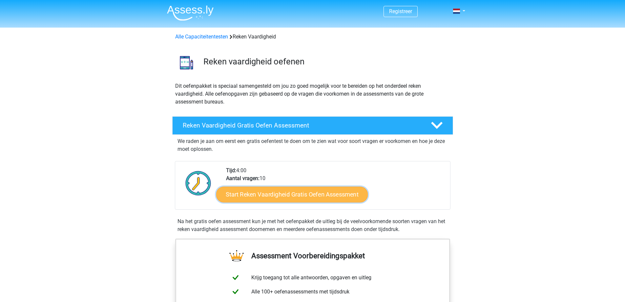
click at [276, 195] on link "Start Reken Vaardigheid Gratis Oefen Assessment" at bounding box center [292, 194] width 152 height 16
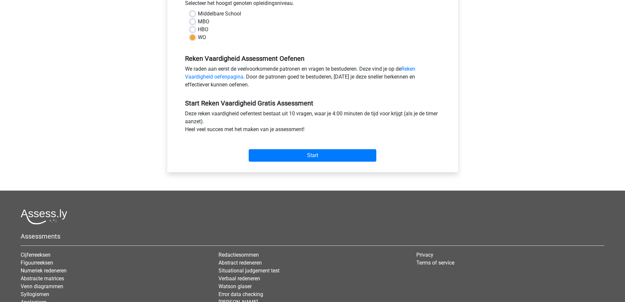
scroll to position [164, 0]
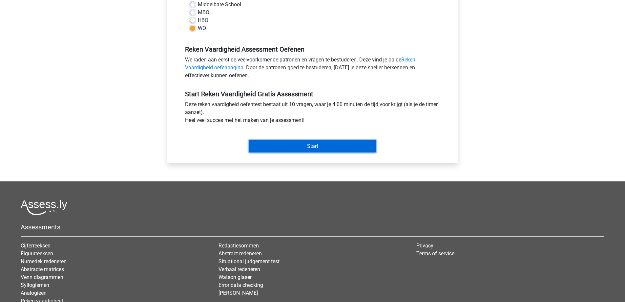
click at [307, 147] on input "Start" at bounding box center [313, 146] width 128 height 12
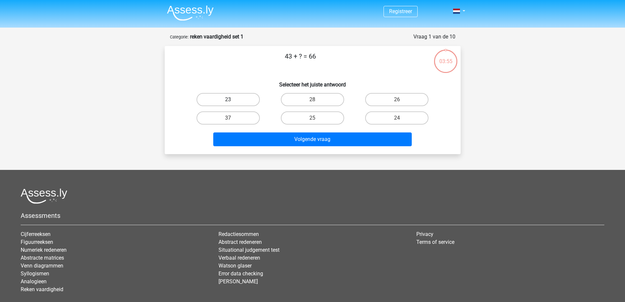
click at [241, 98] on label "23" at bounding box center [228, 99] width 63 height 13
click at [232, 99] on input "23" at bounding box center [230, 101] width 4 height 4
radio input "true"
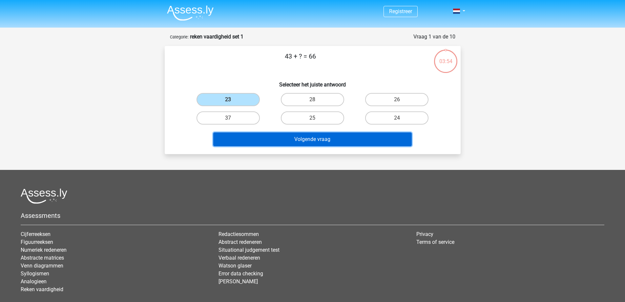
click at [313, 138] on button "Volgende vraag" at bounding box center [312, 139] width 199 height 14
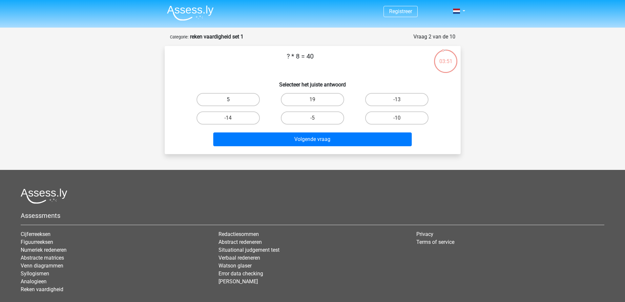
click at [240, 97] on label "5" at bounding box center [228, 99] width 63 height 13
click at [232, 99] on input "5" at bounding box center [230, 101] width 4 height 4
radio input "true"
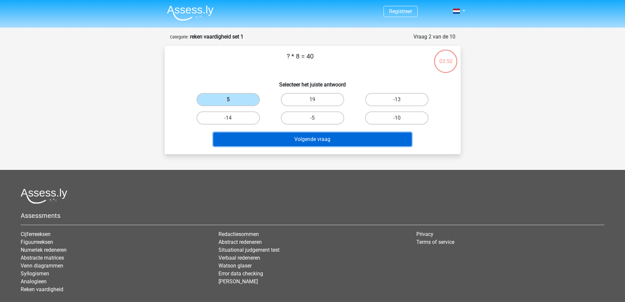
click at [285, 137] on button "Volgende vraag" at bounding box center [312, 139] width 199 height 14
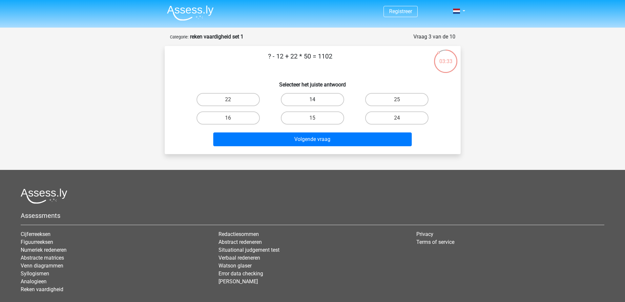
click at [319, 97] on label "14" at bounding box center [312, 99] width 63 height 13
click at [317, 99] on input "14" at bounding box center [314, 101] width 4 height 4
radio input "true"
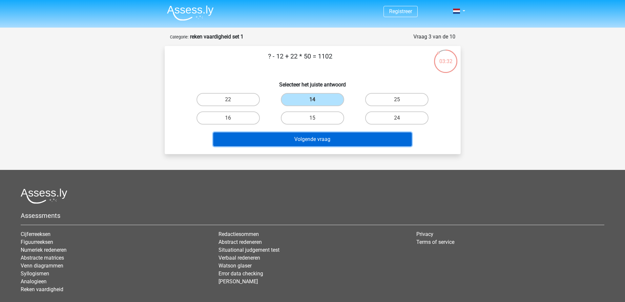
click at [330, 137] on button "Volgende vraag" at bounding box center [312, 139] width 199 height 14
